Goal: Task Accomplishment & Management: Use online tool/utility

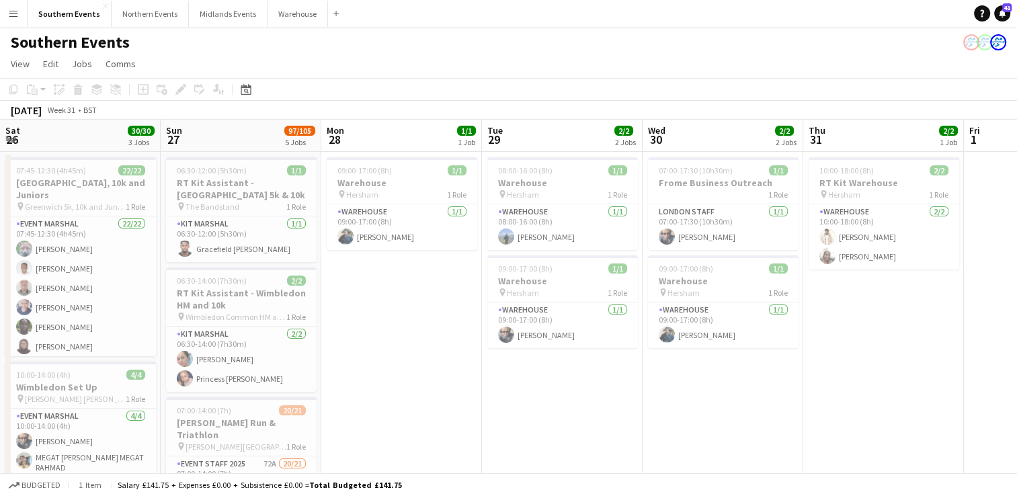
scroll to position [0, 338]
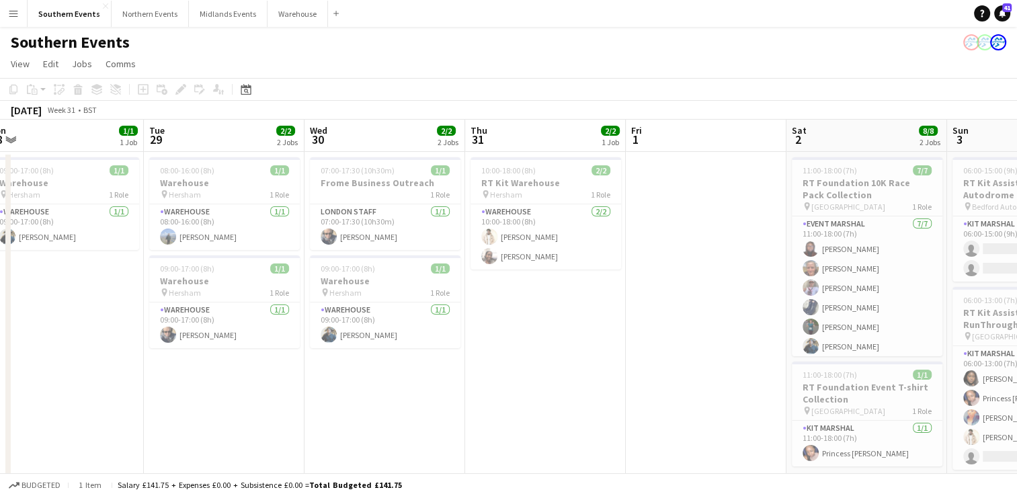
scroll to position [0, 0]
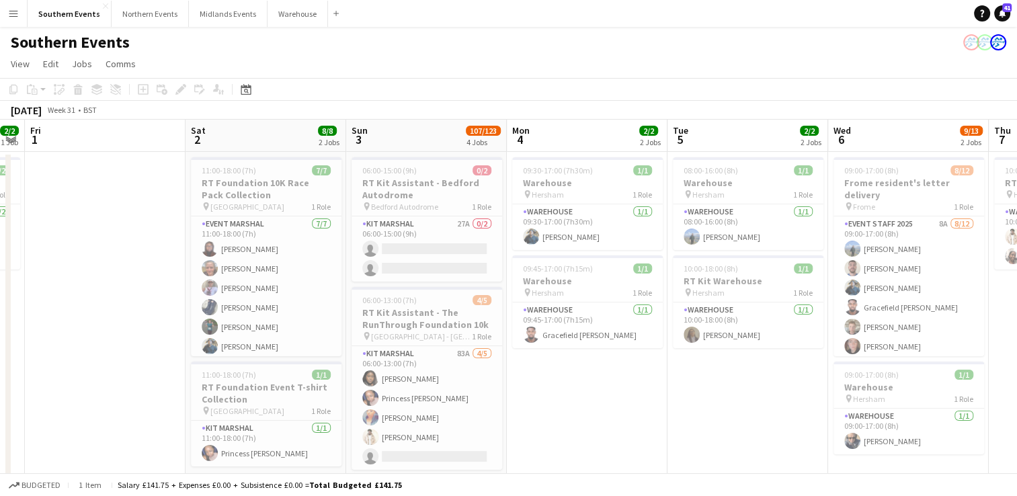
drag, startPoint x: 857, startPoint y: 408, endPoint x: 574, endPoint y: 385, distance: 283.8
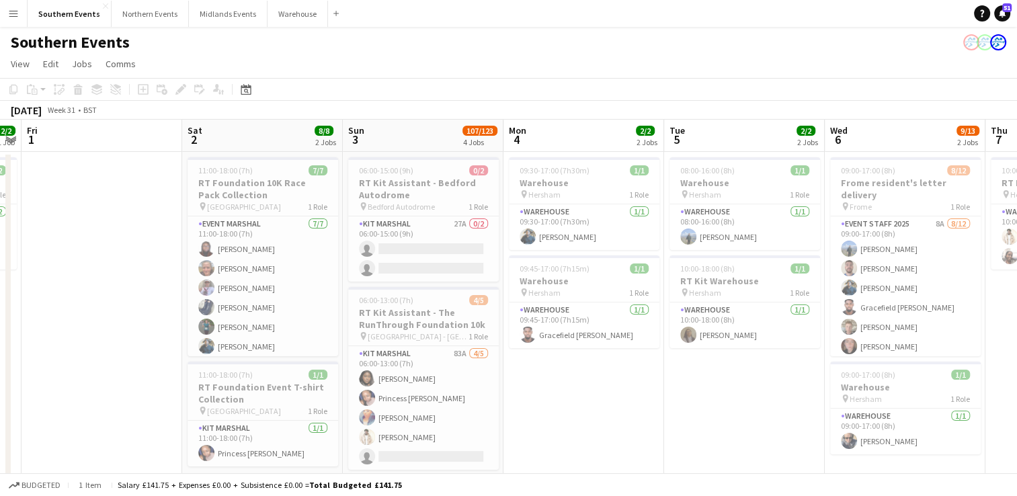
drag, startPoint x: 712, startPoint y: 415, endPoint x: 212, endPoint y: 343, distance: 504.3
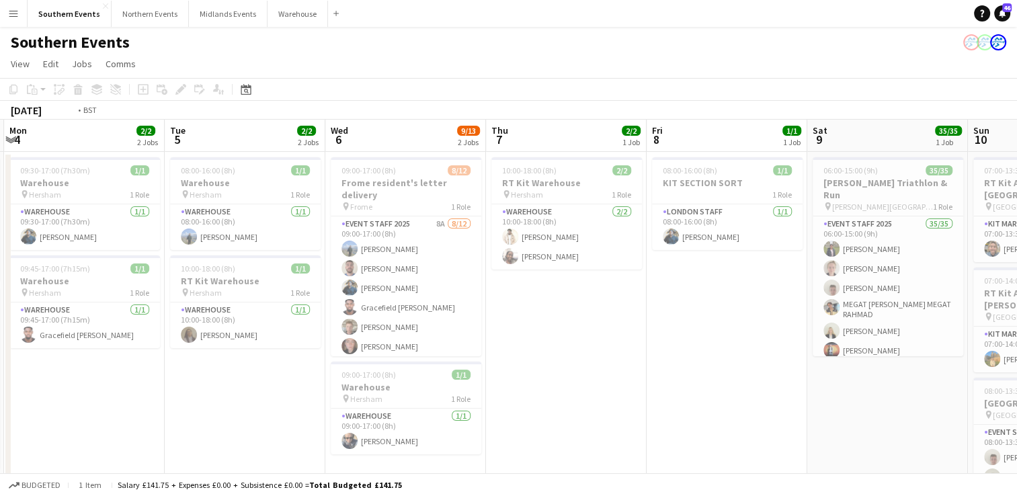
drag, startPoint x: 744, startPoint y: 334, endPoint x: 347, endPoint y: 288, distance: 400.5
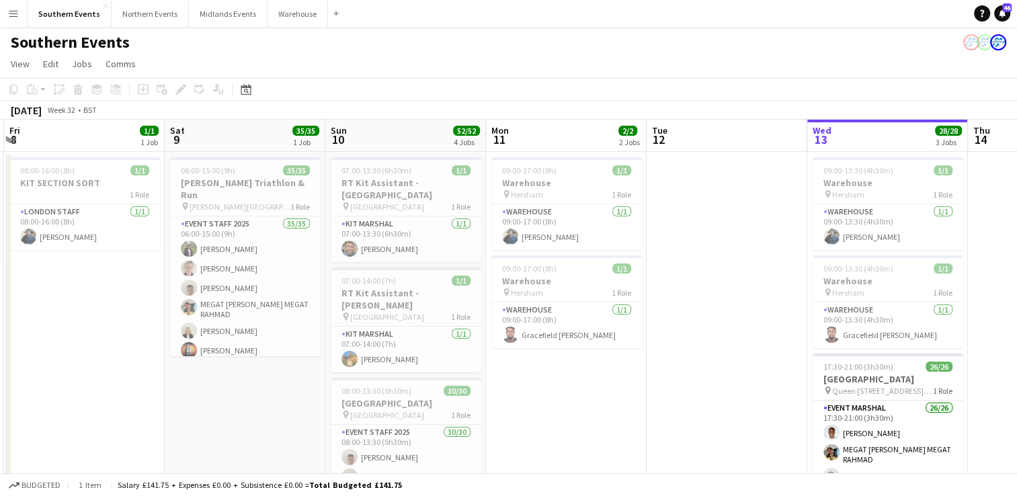
scroll to position [0, 394]
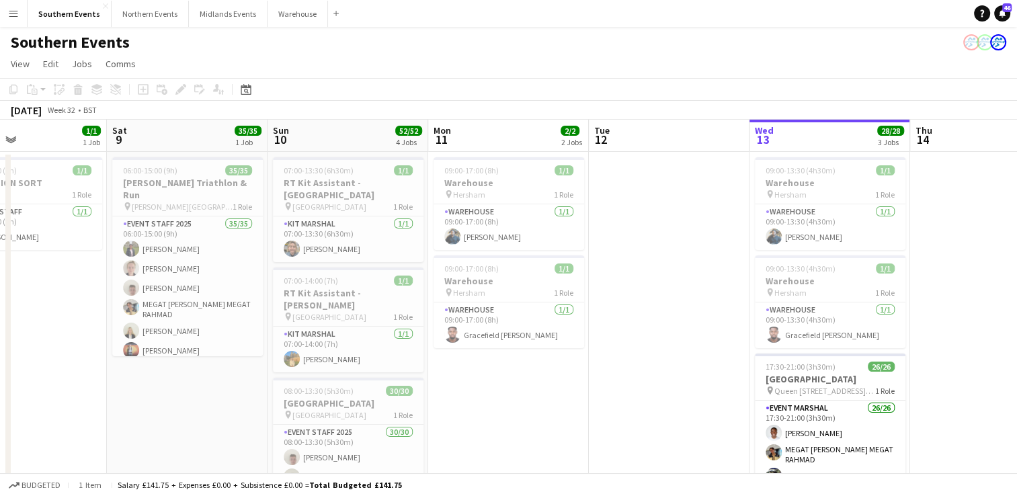
drag, startPoint x: 869, startPoint y: 421, endPoint x: 425, endPoint y: 419, distance: 444.8
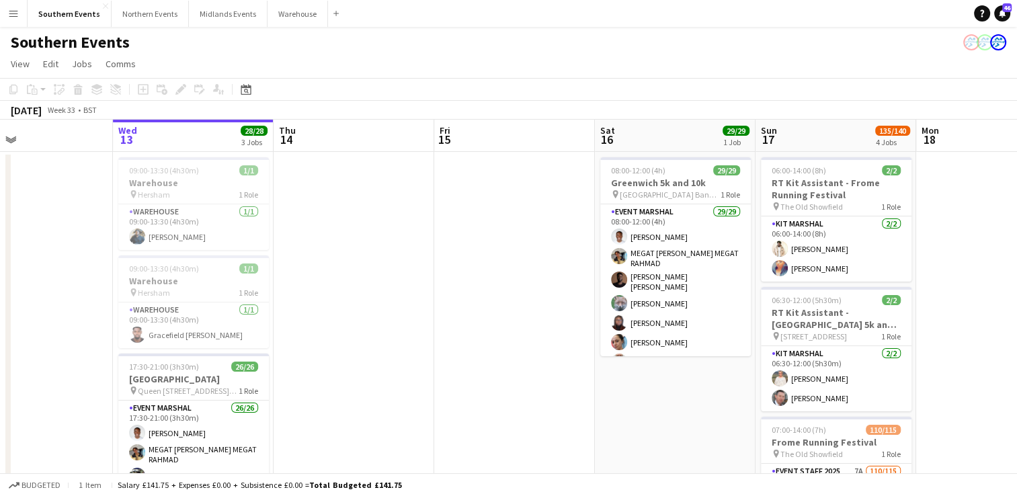
drag, startPoint x: 880, startPoint y: 374, endPoint x: 386, endPoint y: 327, distance: 496.1
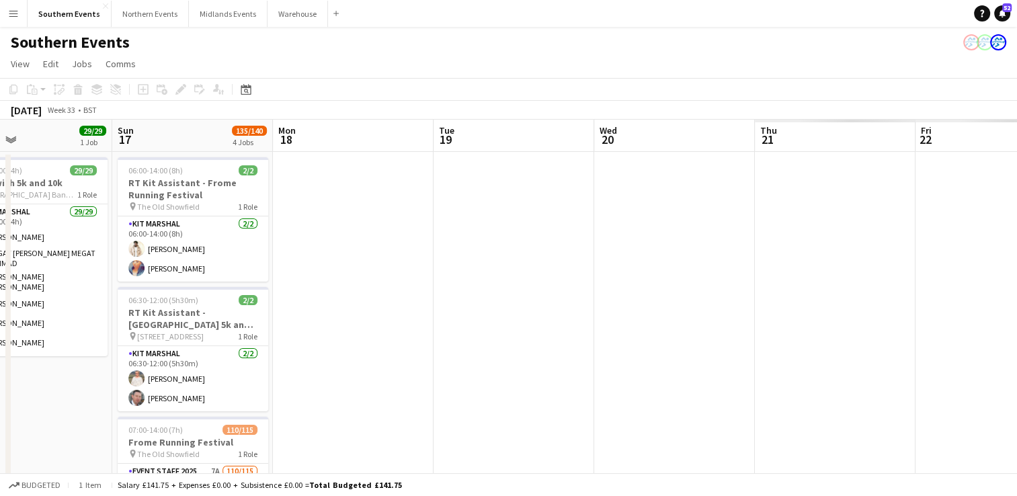
drag, startPoint x: 980, startPoint y: 308, endPoint x: 333, endPoint y: 333, distance: 646.8
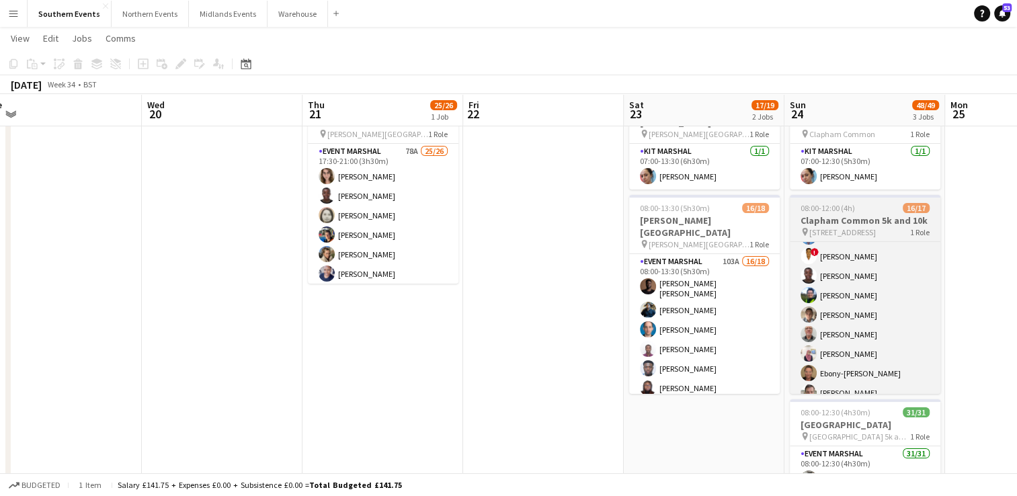
scroll to position [62, 0]
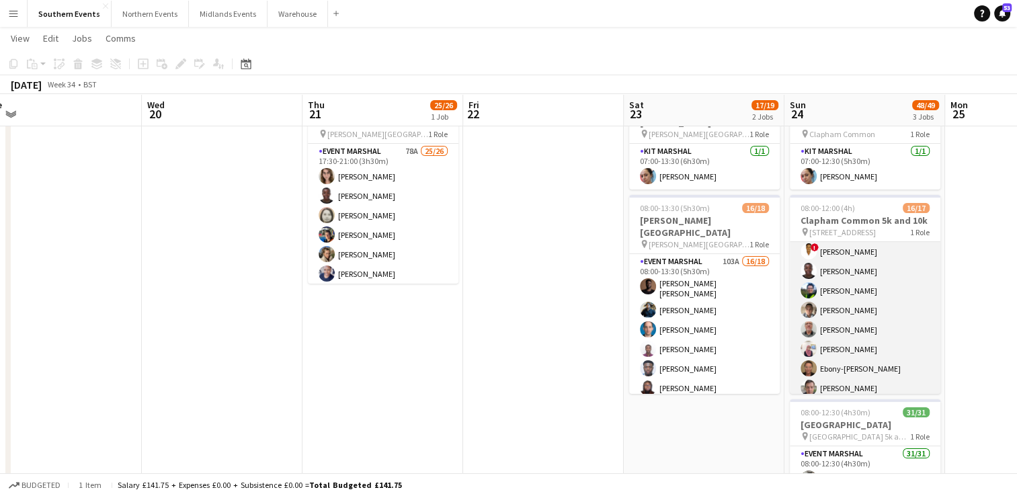
click at [836, 330] on app-card-role "Event Marshal 90A 16/17 08:00-12:00 (4h) [PERSON_NAME] [PERSON_NAME] ! [PERSON_…" at bounding box center [864, 360] width 151 height 361
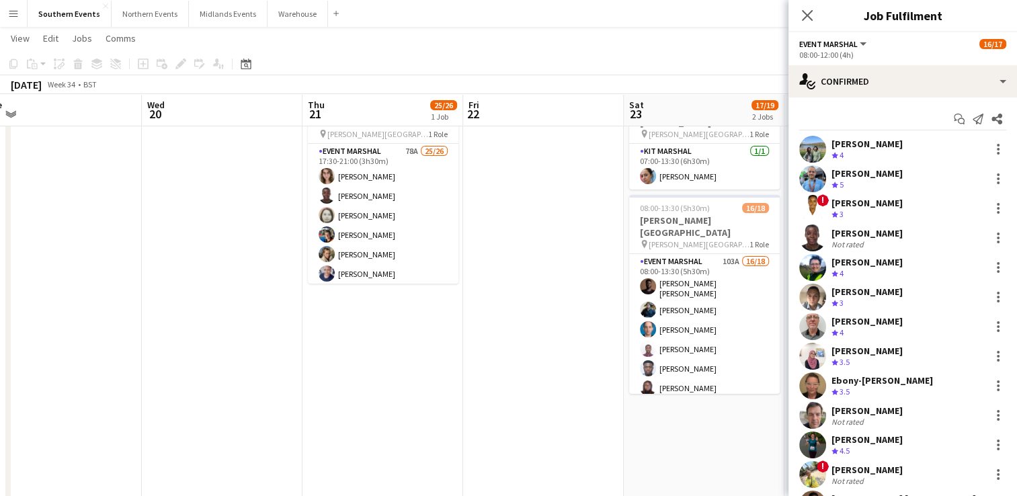
scroll to position [63, 0]
drag, startPoint x: 1004, startPoint y: 305, endPoint x: 1005, endPoint y: 314, distance: 8.8
click at [1005, 314] on div "[PERSON_NAME] Crew rating 4 5.38mi [PERSON_NAME] Crew rating 5 3.63mi ! [PERSON…" at bounding box center [902, 386] width 228 height 500
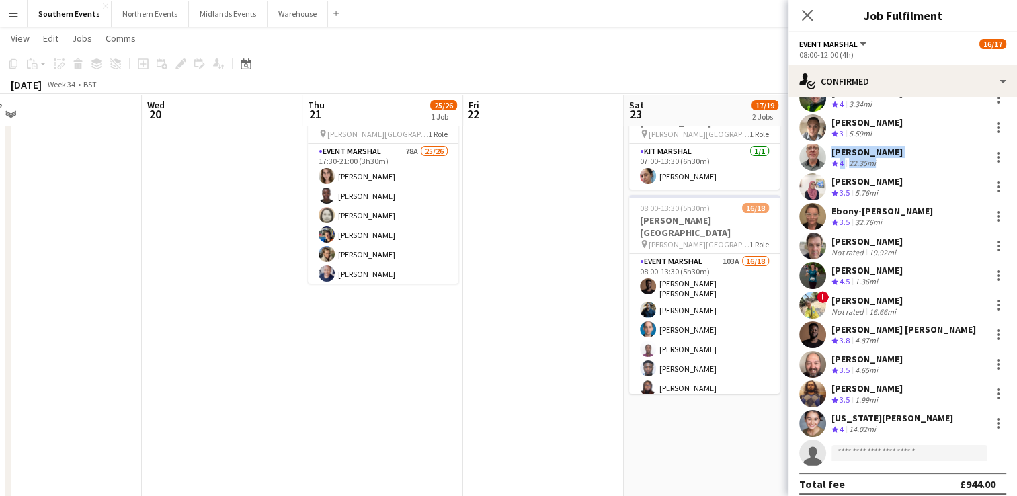
scroll to position [170, 0]
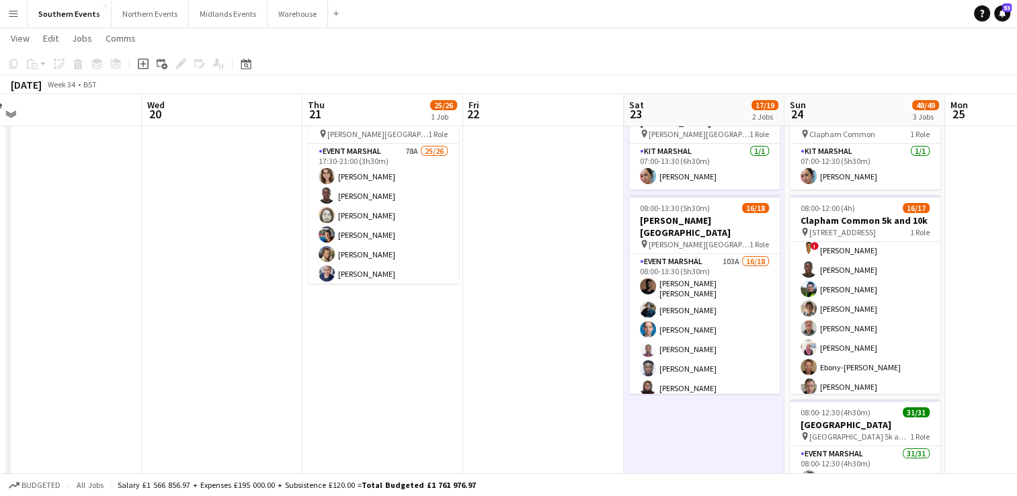
scroll to position [62, 0]
